Goal: Task Accomplishment & Management: Manage account settings

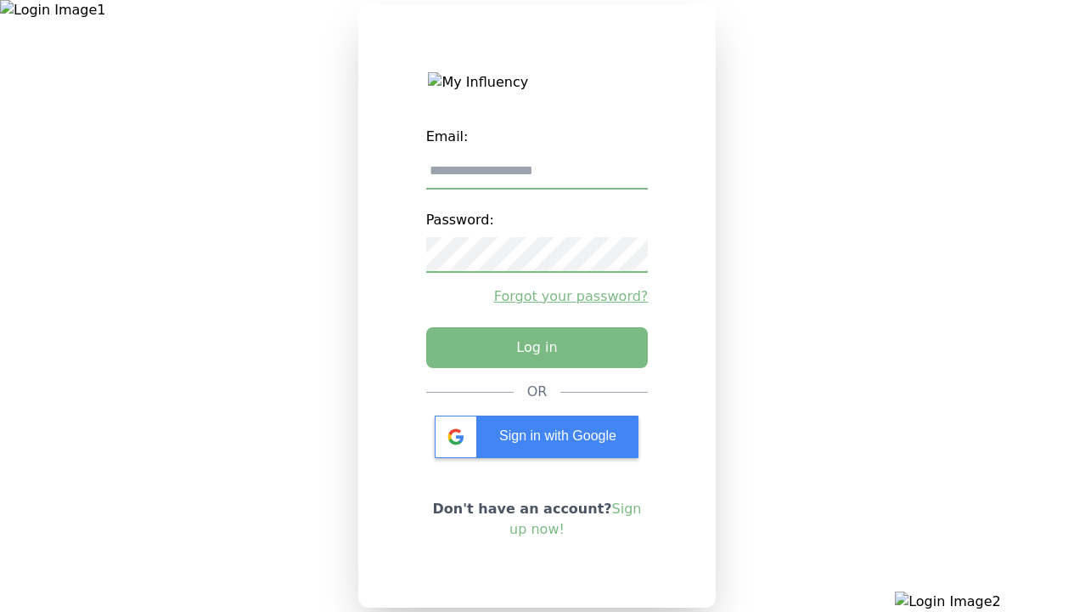
click at [537, 178] on input "email" at bounding box center [537, 172] width 223 height 36
type input "**********"
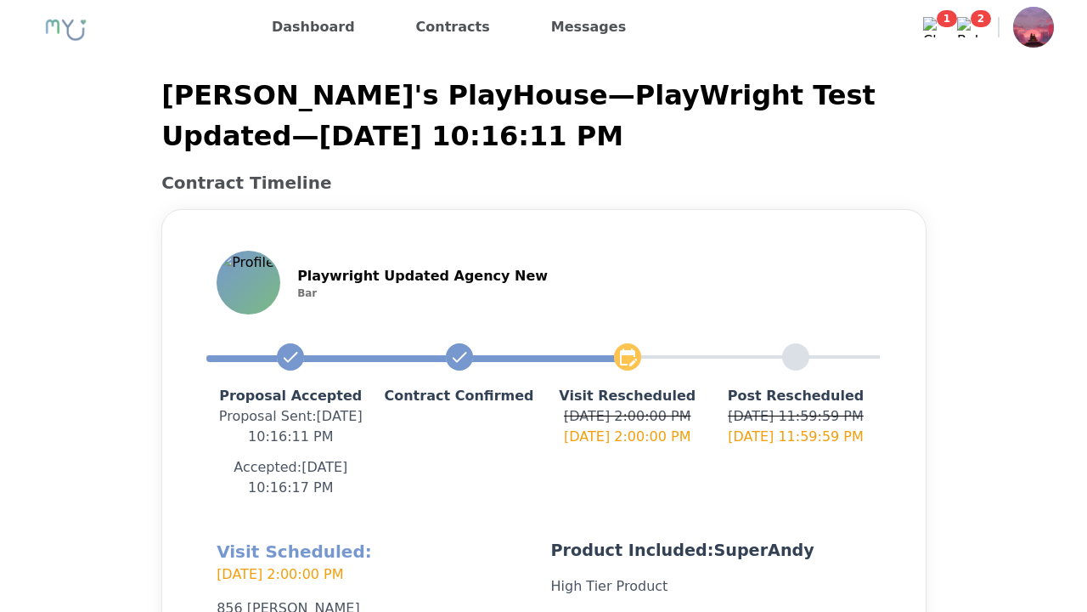
scroll to position [404, 0]
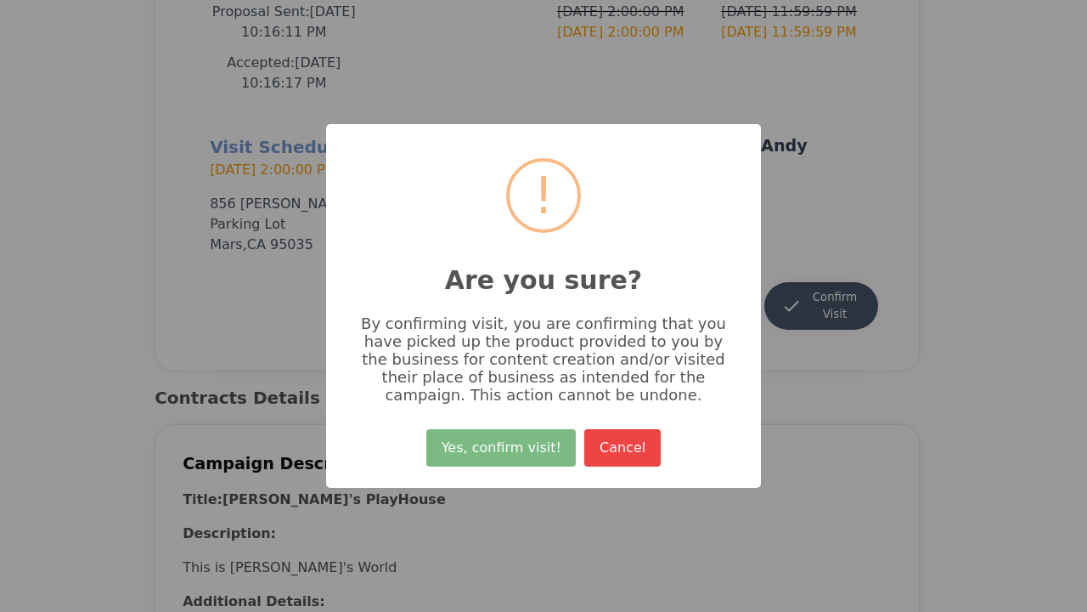
click at [504, 454] on button "Yes, confirm visit!" at bounding box center [500, 447] width 149 height 37
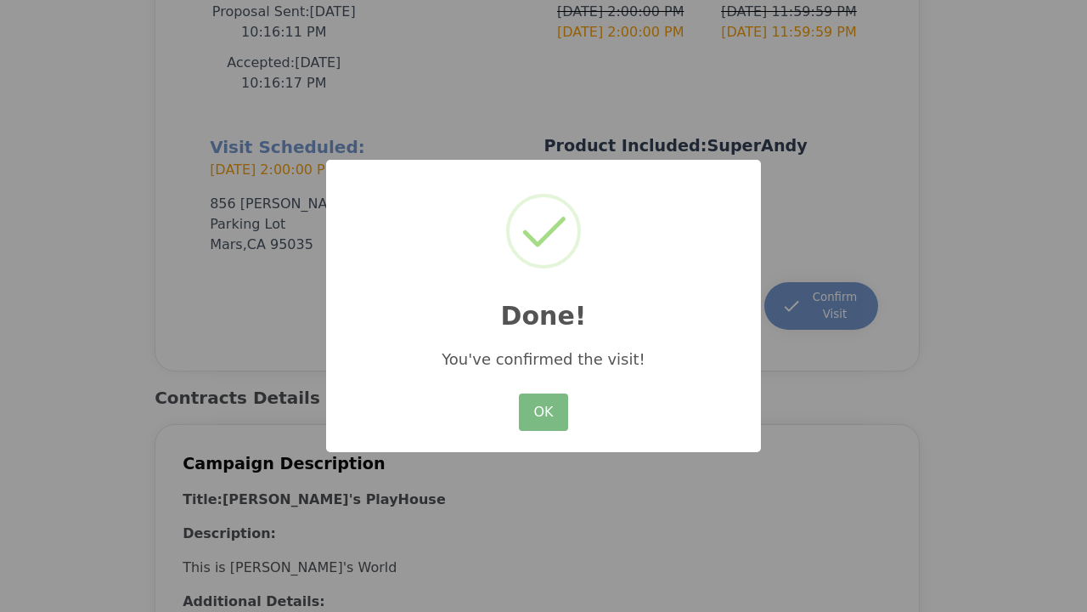
click at [544, 413] on button "OK" at bounding box center [543, 411] width 49 height 37
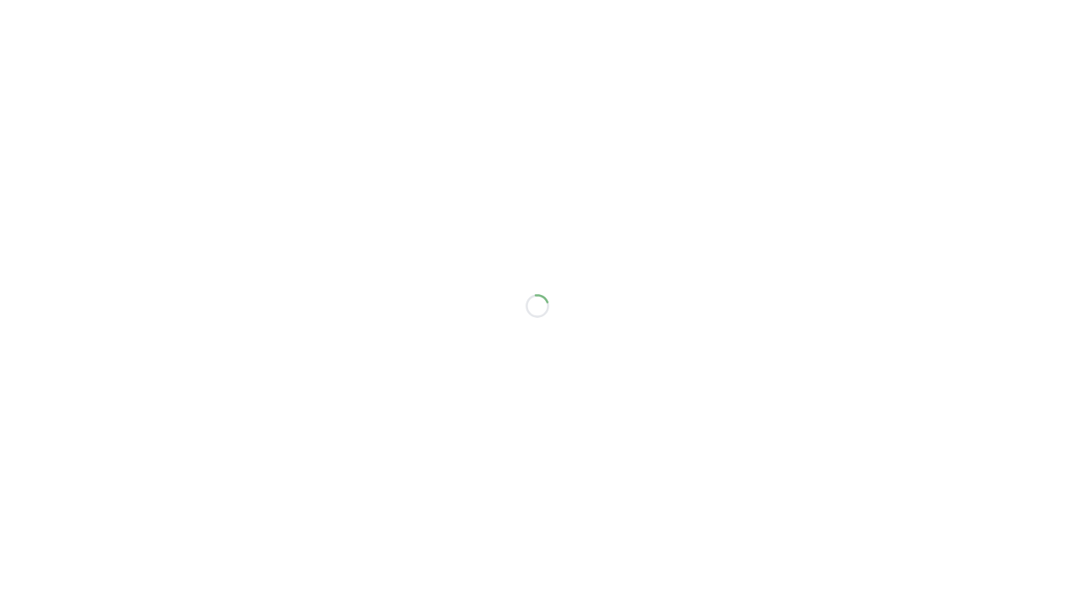
scroll to position [384, 0]
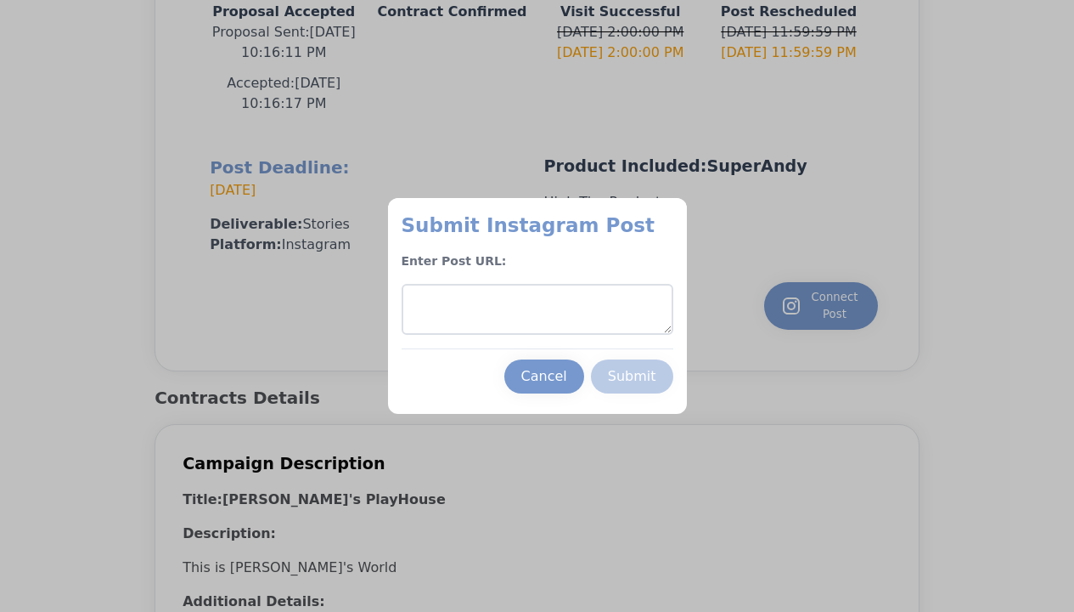
click at [537, 309] on textarea at bounding box center [538, 309] width 272 height 51
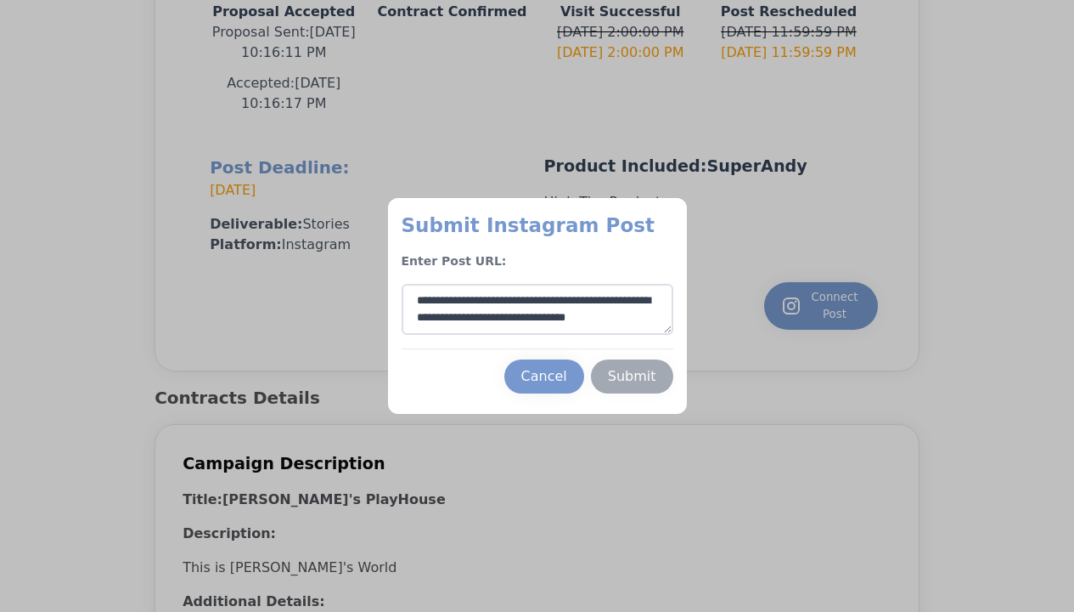
type textarea "**********"
click at [632, 376] on div "Submit" at bounding box center [632, 376] width 48 height 20
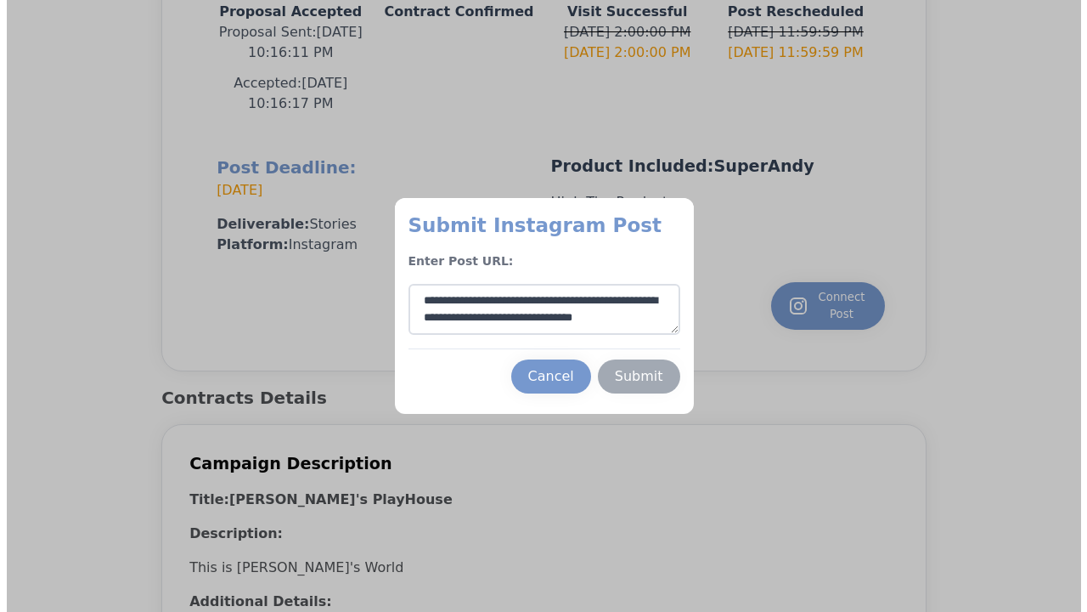
scroll to position [8, 0]
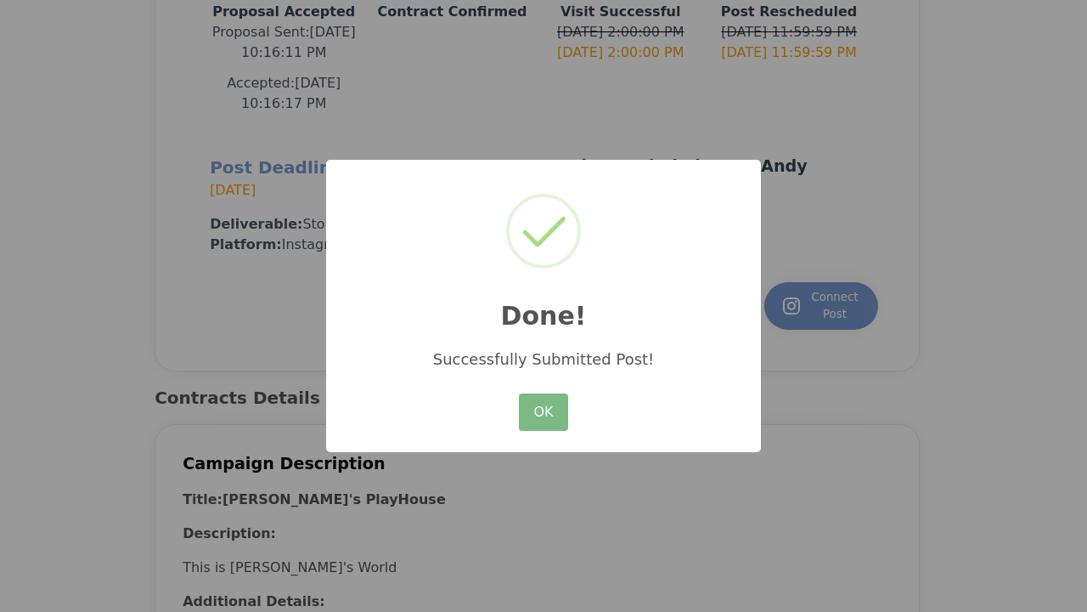
click at [544, 413] on button "OK" at bounding box center [543, 411] width 49 height 37
